Goal: Book appointment/travel/reservation

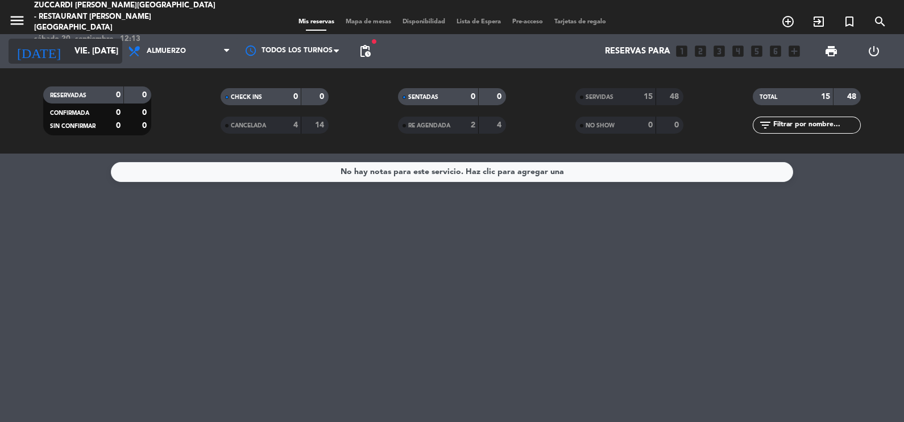
click at [114, 51] on icon "arrow_drop_down" at bounding box center [113, 51] width 14 height 14
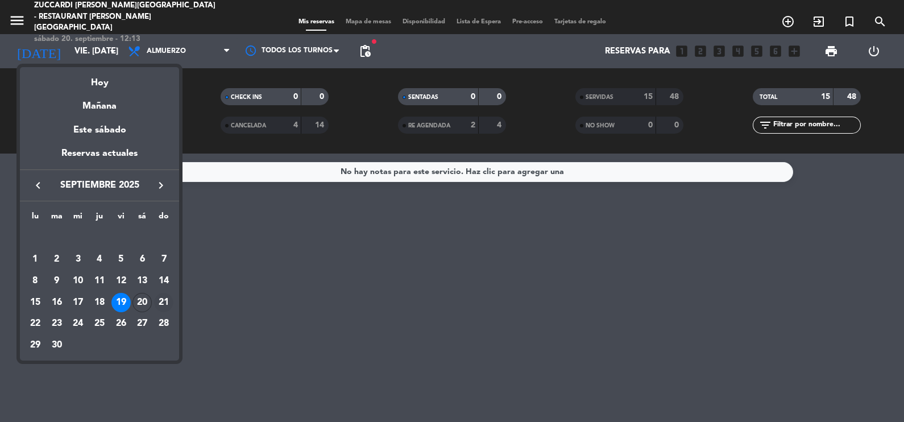
click at [162, 303] on div "21" at bounding box center [163, 302] width 19 height 19
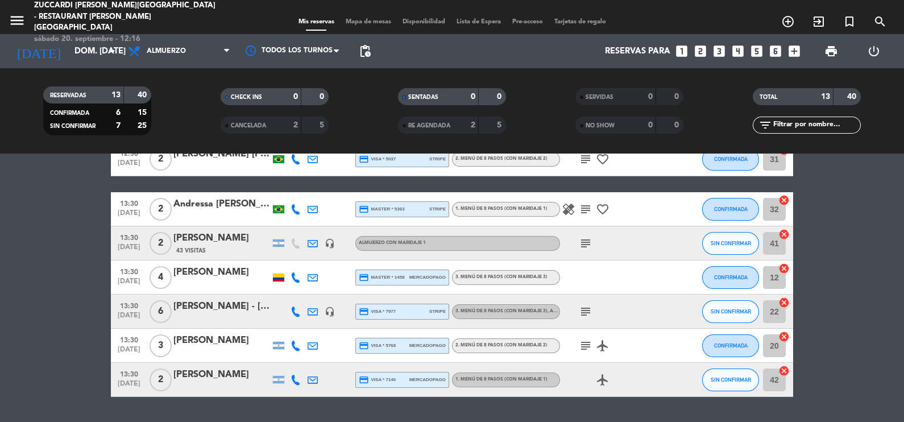
scroll to position [249, 0]
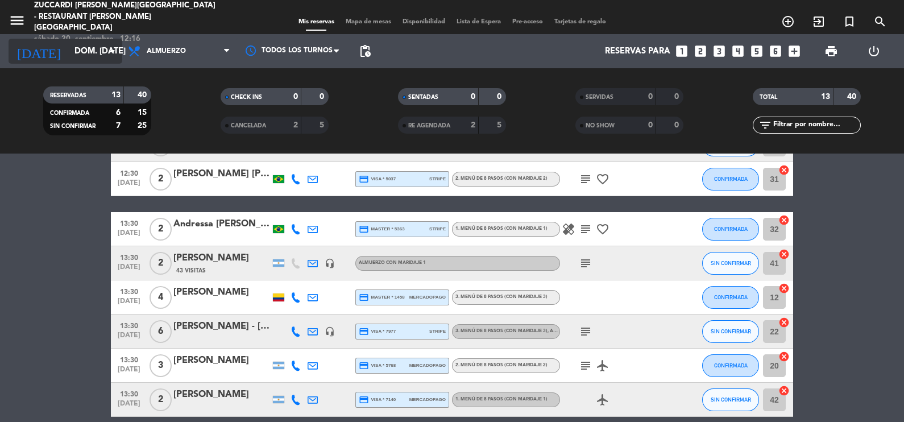
click at [114, 53] on icon "arrow_drop_down" at bounding box center [113, 51] width 14 height 14
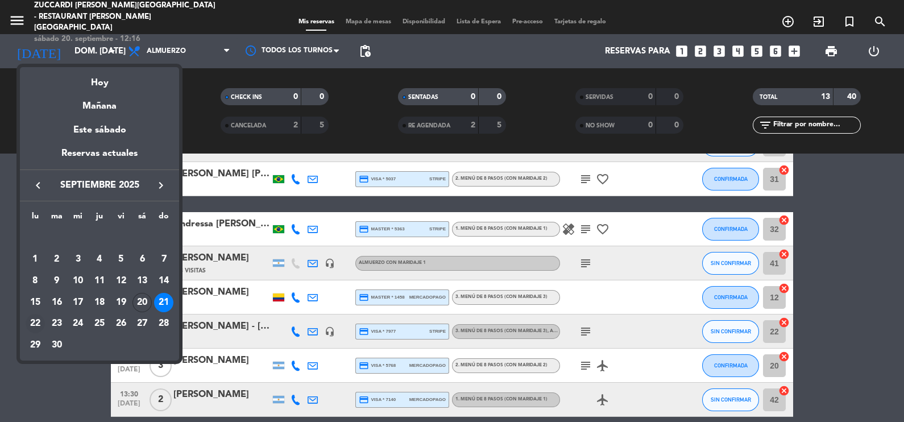
click at [39, 327] on div "22" at bounding box center [35, 323] width 19 height 19
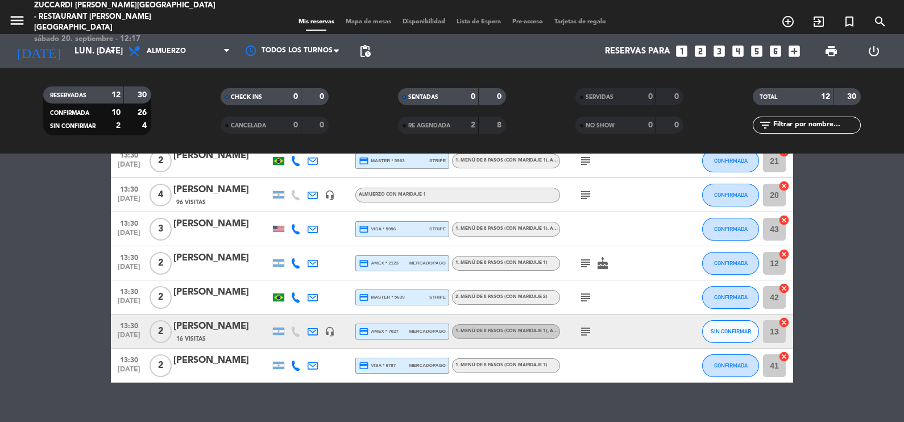
scroll to position [266, 0]
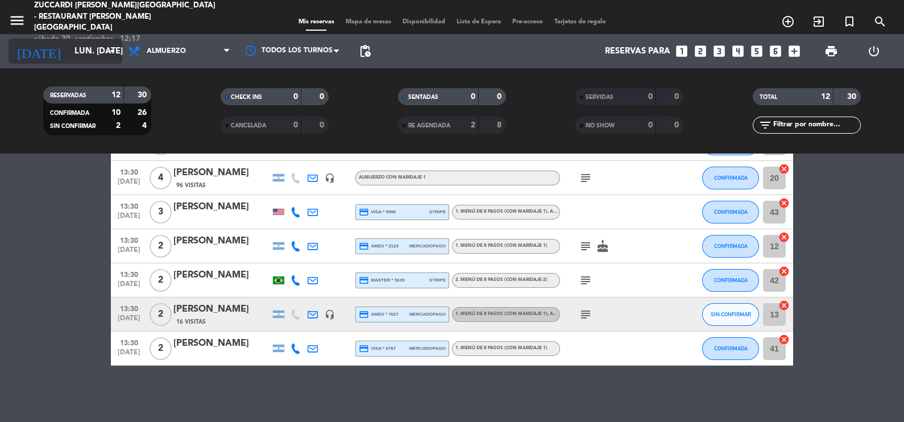
click at [114, 49] on icon "arrow_drop_down" at bounding box center [113, 51] width 14 height 14
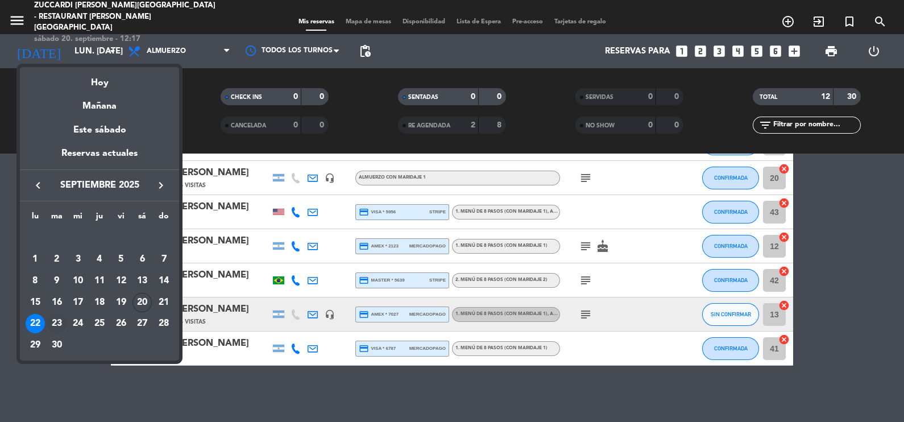
click at [62, 321] on div "23" at bounding box center [56, 323] width 19 height 19
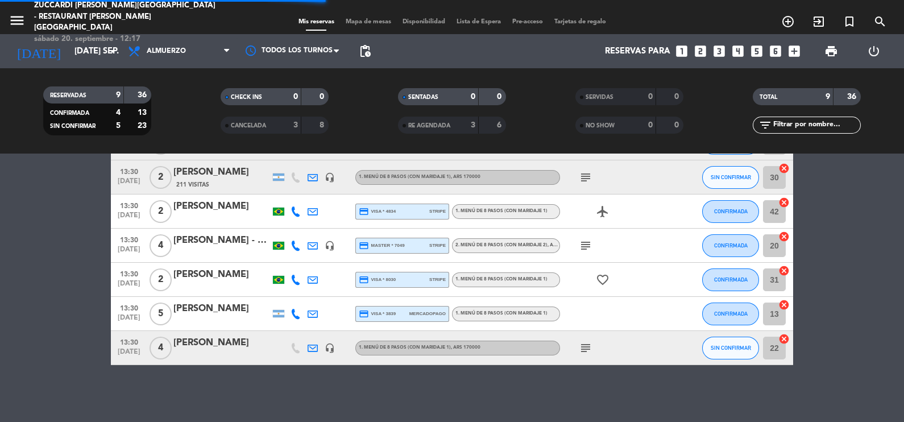
scroll to position [163, 0]
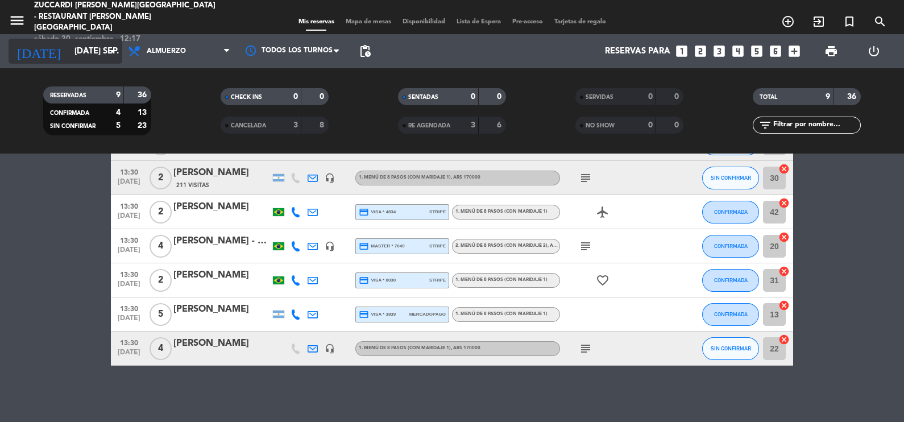
click at [115, 47] on icon "arrow_drop_down" at bounding box center [113, 51] width 14 height 14
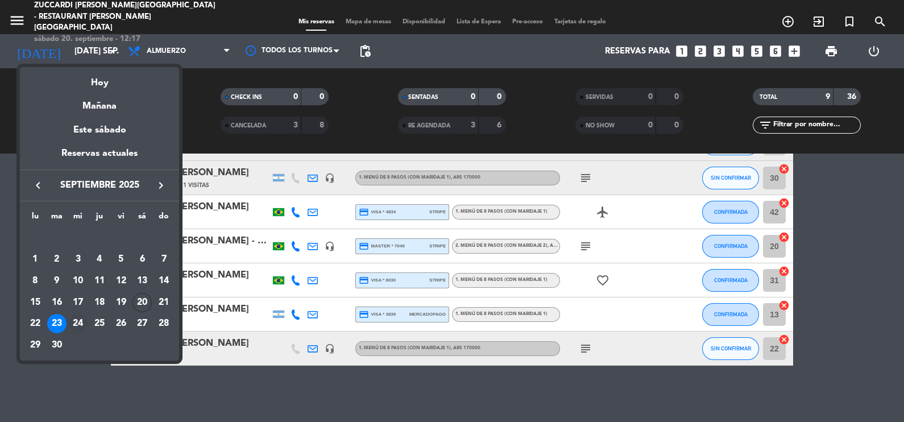
click at [78, 324] on div "24" at bounding box center [77, 323] width 19 height 19
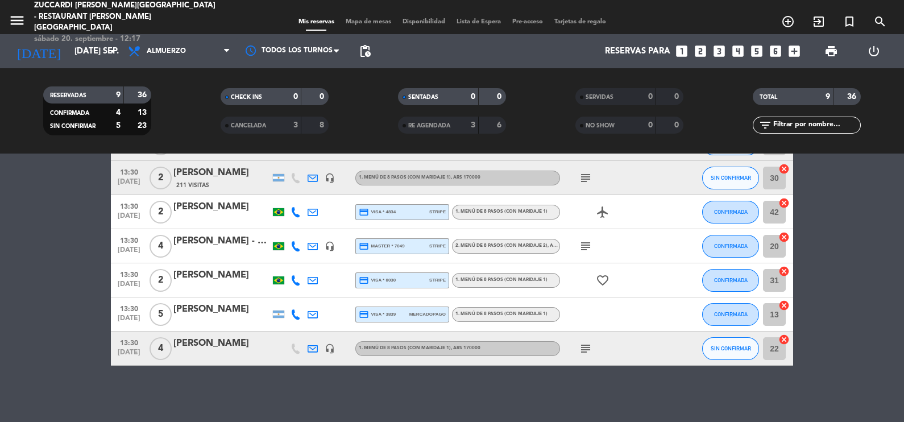
type input "mié. [DATE]"
